Goal: Task Accomplishment & Management: Complete application form

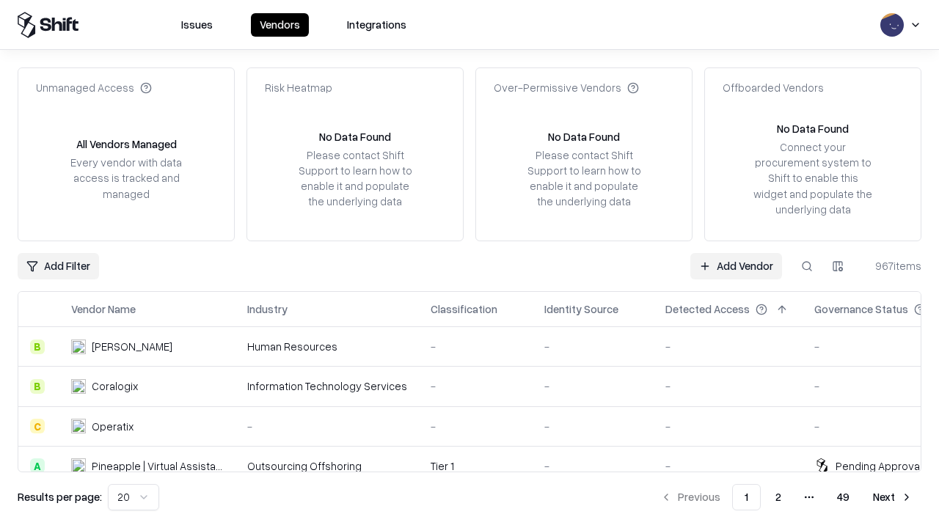
click at [735, 265] on link "Add Vendor" at bounding box center [736, 266] width 92 height 26
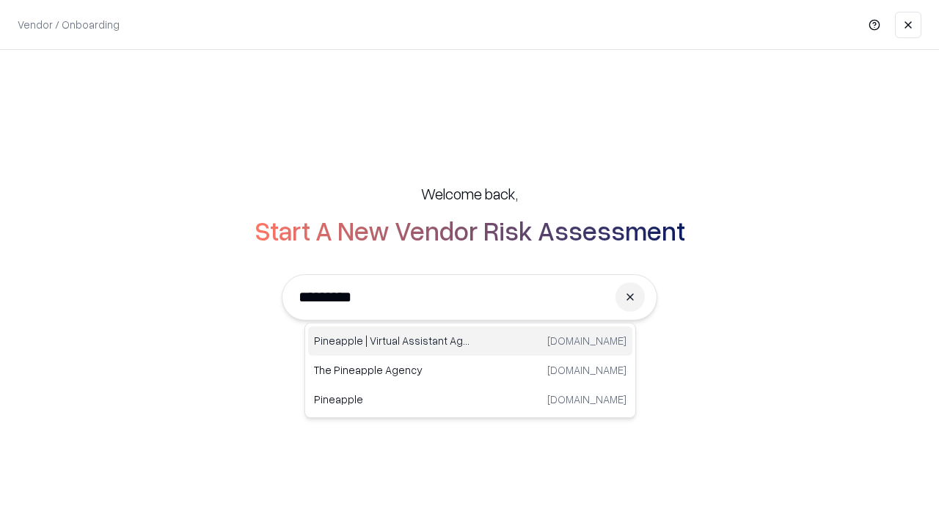
click at [470, 341] on div "Pineapple | Virtual Assistant Agency [DOMAIN_NAME]" at bounding box center [470, 340] width 324 height 29
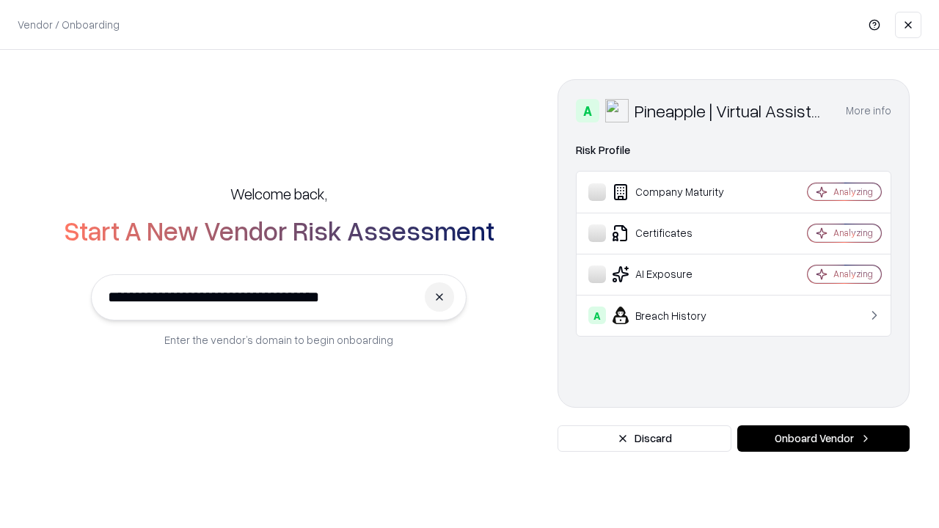
type input "**********"
click at [823, 438] on button "Onboard Vendor" at bounding box center [823, 438] width 172 height 26
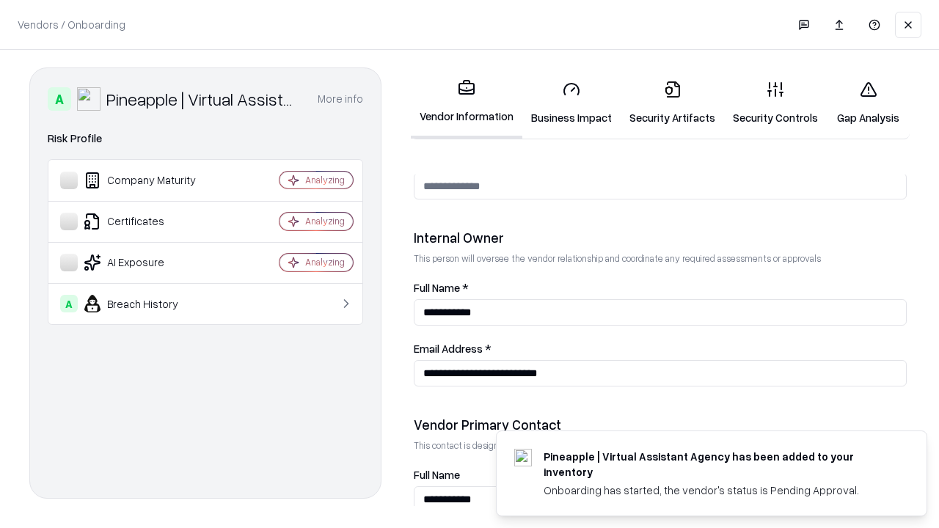
scroll to position [760, 0]
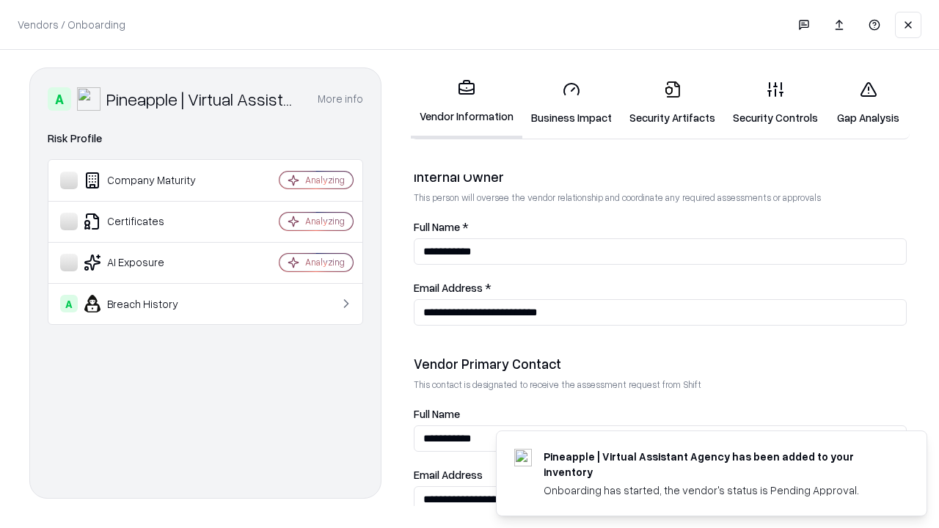
click at [672, 103] on link "Security Artifacts" at bounding box center [671, 103] width 103 height 68
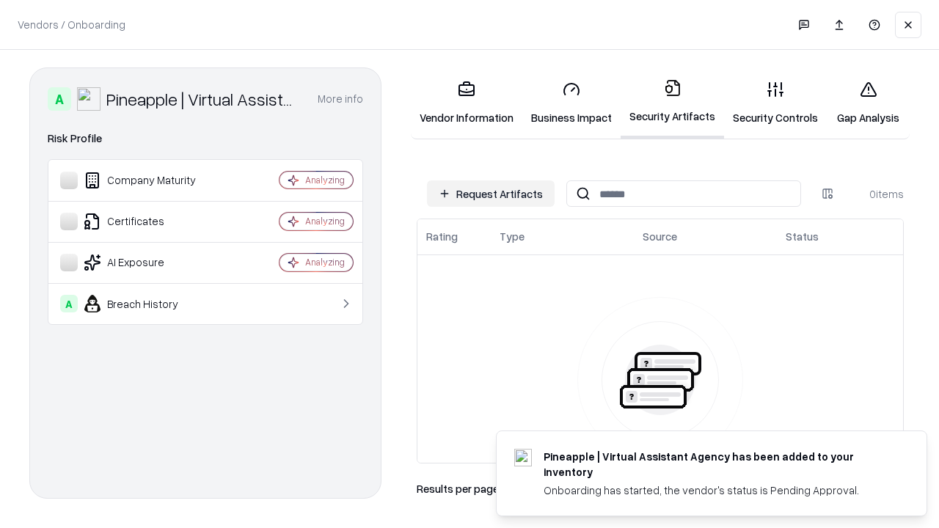
click at [491, 194] on button "Request Artifacts" at bounding box center [491, 193] width 128 height 26
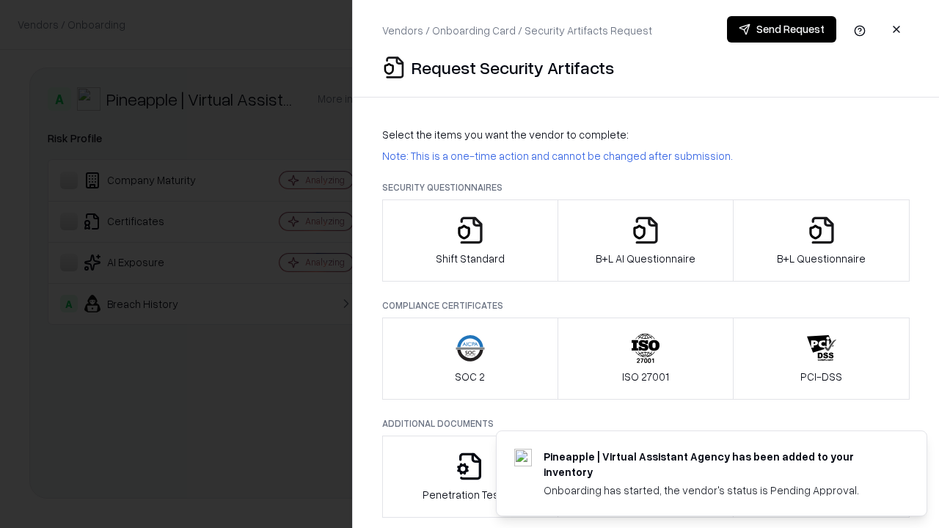
click at [821, 241] on icon "button" at bounding box center [821, 230] width 29 height 29
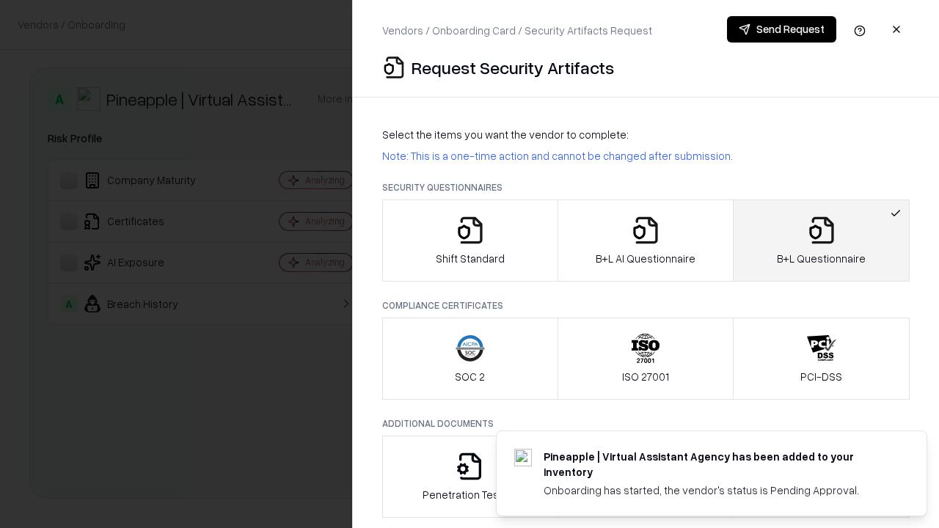
click at [645, 241] on icon "button" at bounding box center [645, 230] width 29 height 29
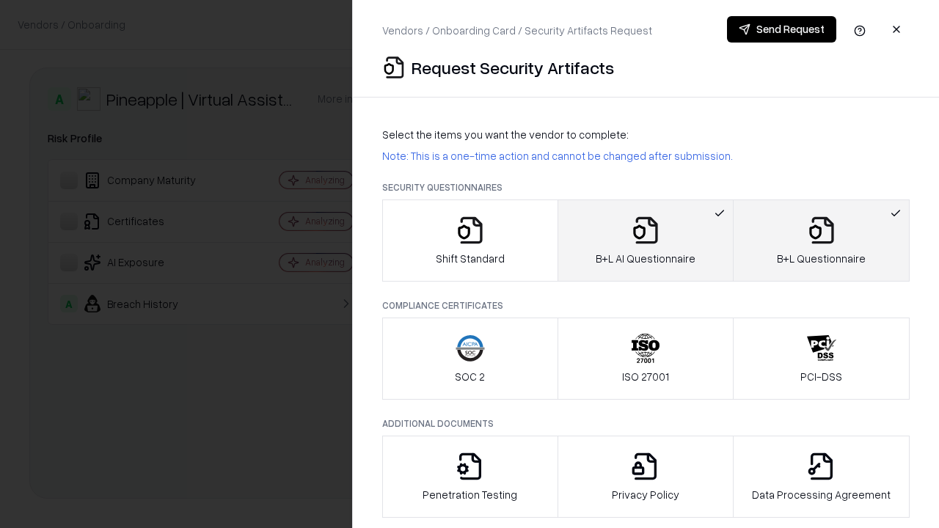
click at [781, 29] on button "Send Request" at bounding box center [781, 29] width 109 height 26
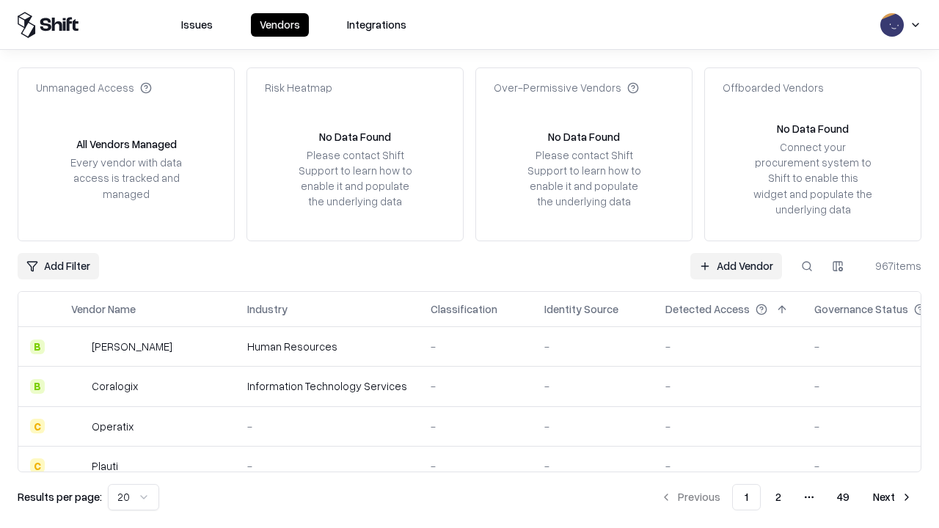
click at [735, 265] on link "Add Vendor" at bounding box center [736, 266] width 92 height 26
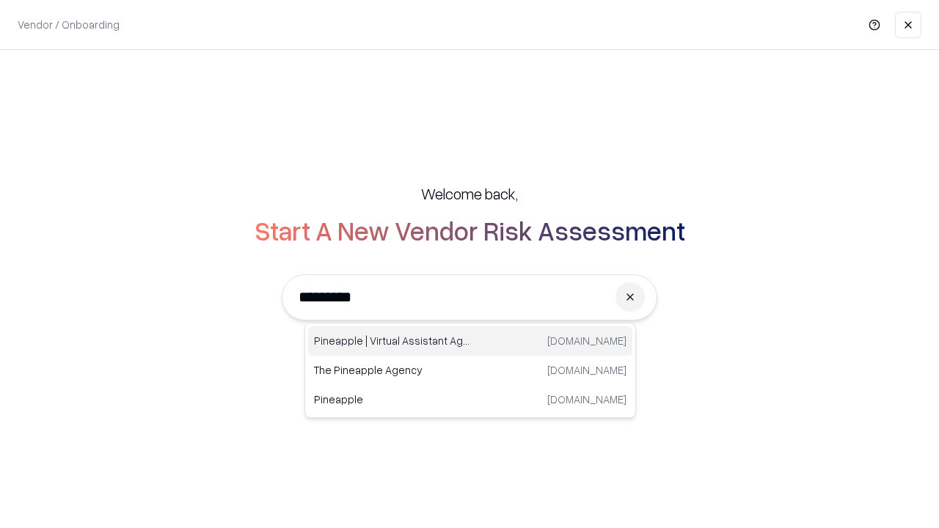
click at [470, 341] on div "Pineapple | Virtual Assistant Agency [DOMAIN_NAME]" at bounding box center [470, 340] width 324 height 29
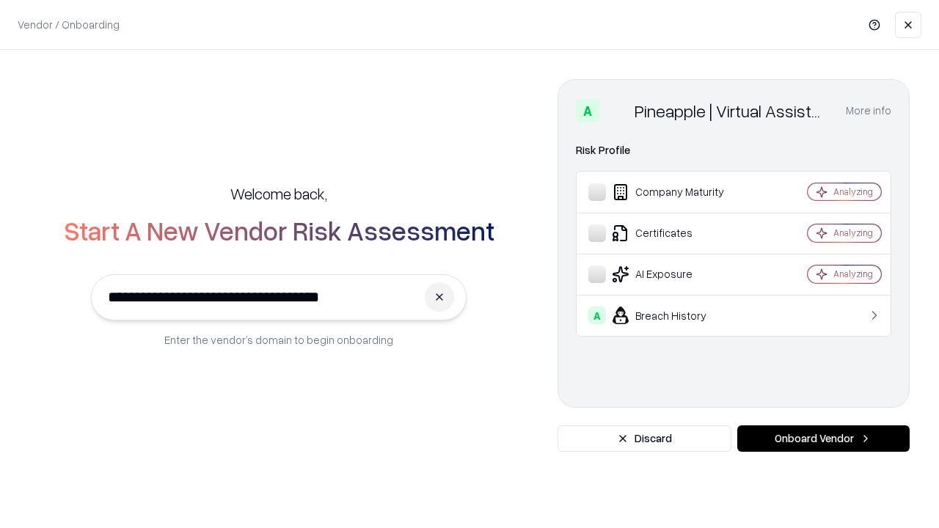
type input "**********"
click at [823, 438] on button "Onboard Vendor" at bounding box center [823, 438] width 172 height 26
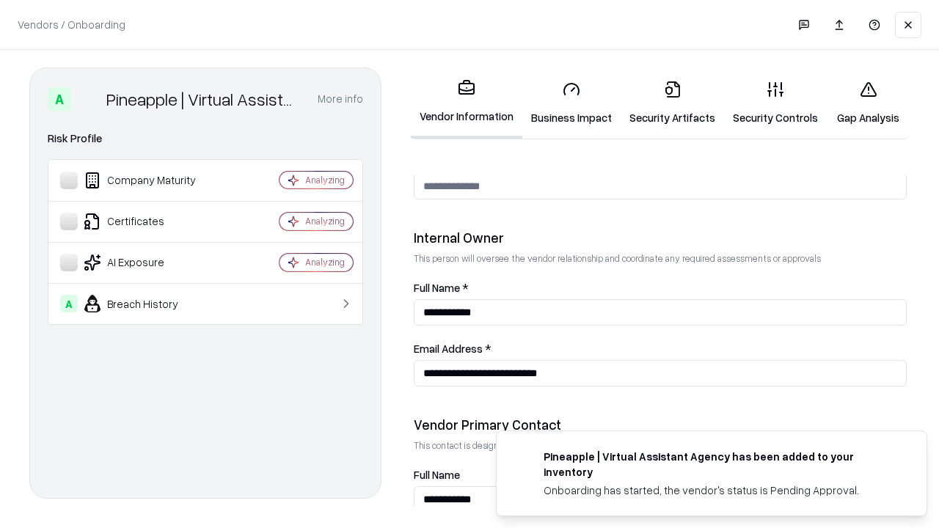
scroll to position [760, 0]
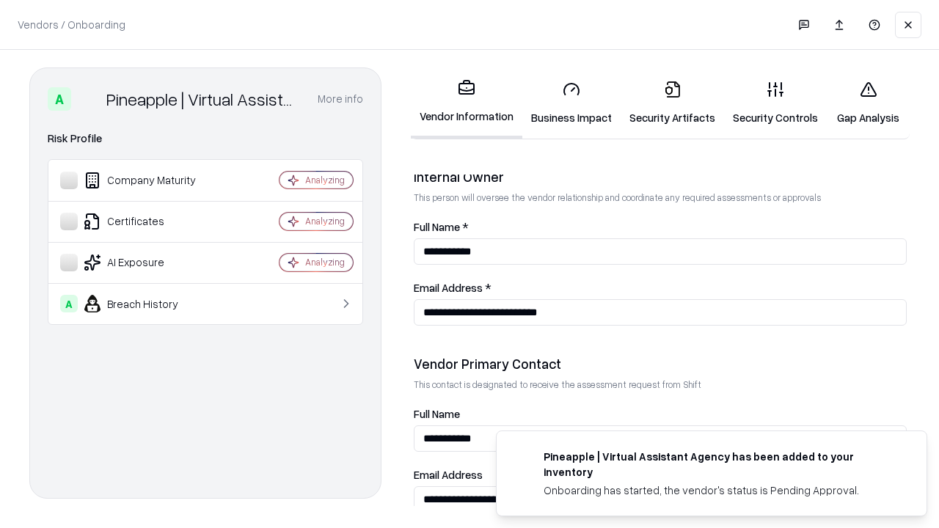
click at [867, 103] on link "Gap Analysis" at bounding box center [867, 103] width 83 height 68
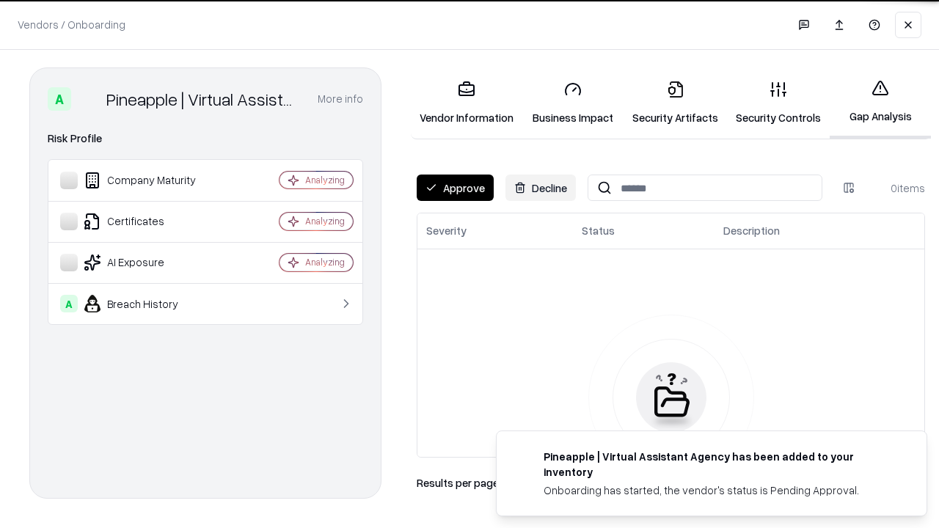
click at [455, 188] on button "Approve" at bounding box center [454, 188] width 77 height 26
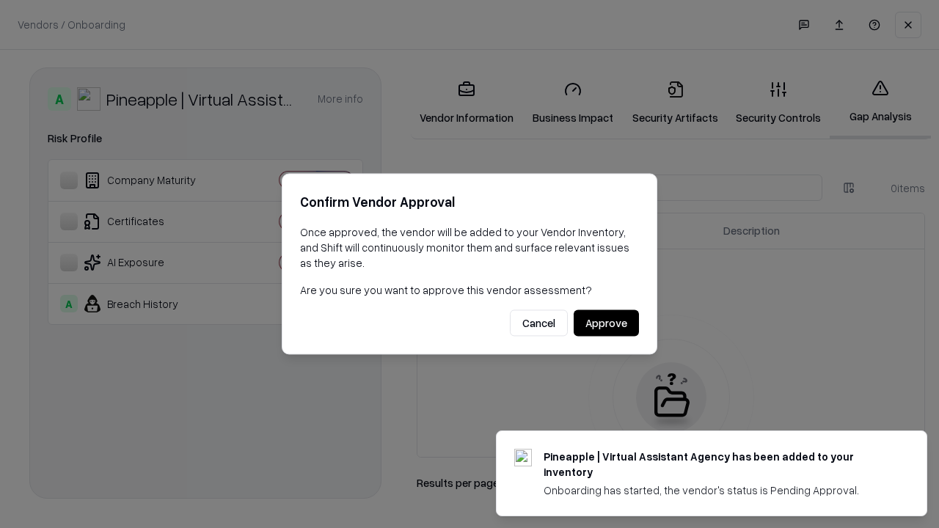
click at [606, 323] on button "Approve" at bounding box center [605, 323] width 65 height 26
